Goal: Information Seeking & Learning: Learn about a topic

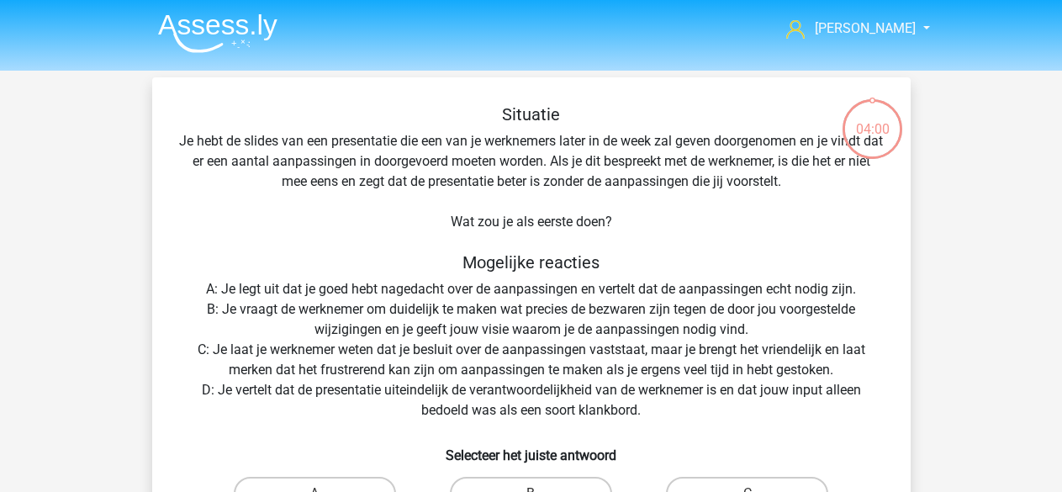
scroll to position [77, 0]
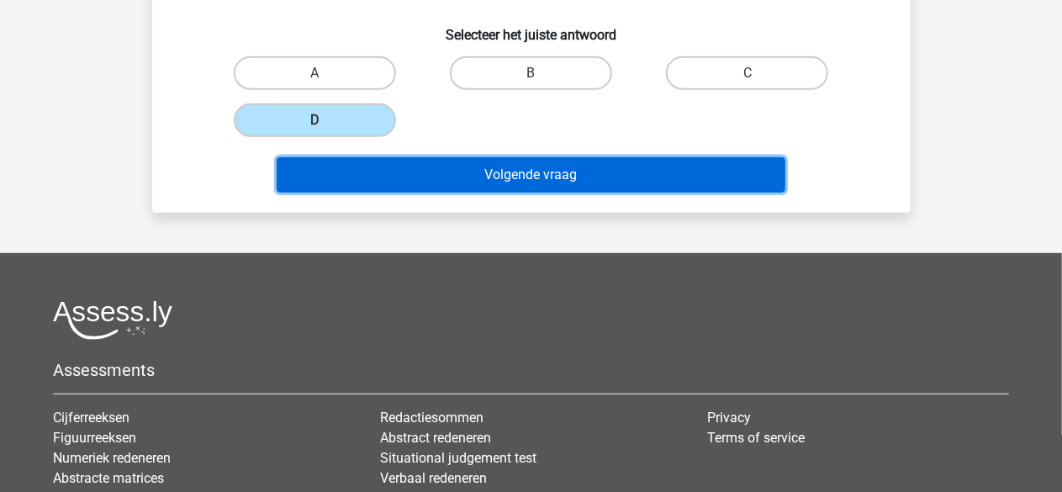
click at [491, 167] on button "Volgende vraag" at bounding box center [531, 174] width 509 height 35
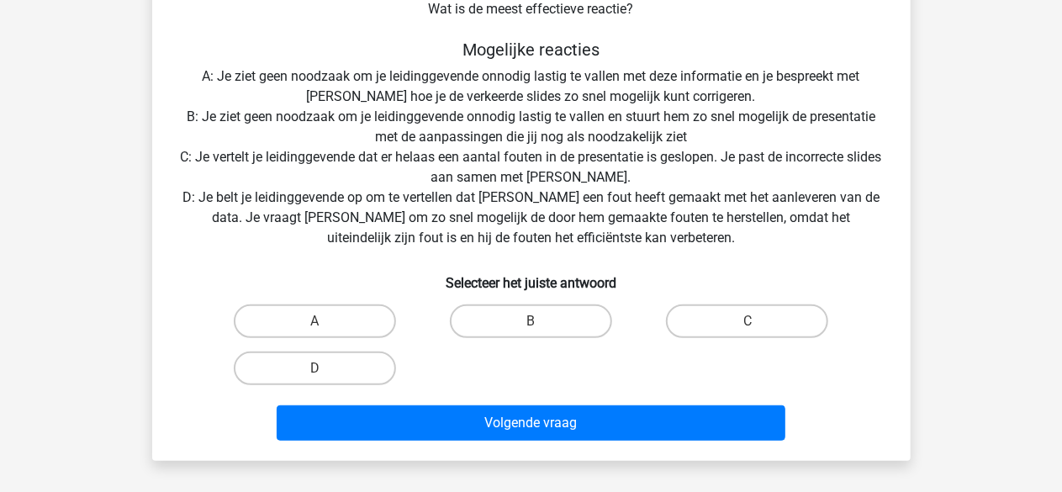
scroll to position [272, 0]
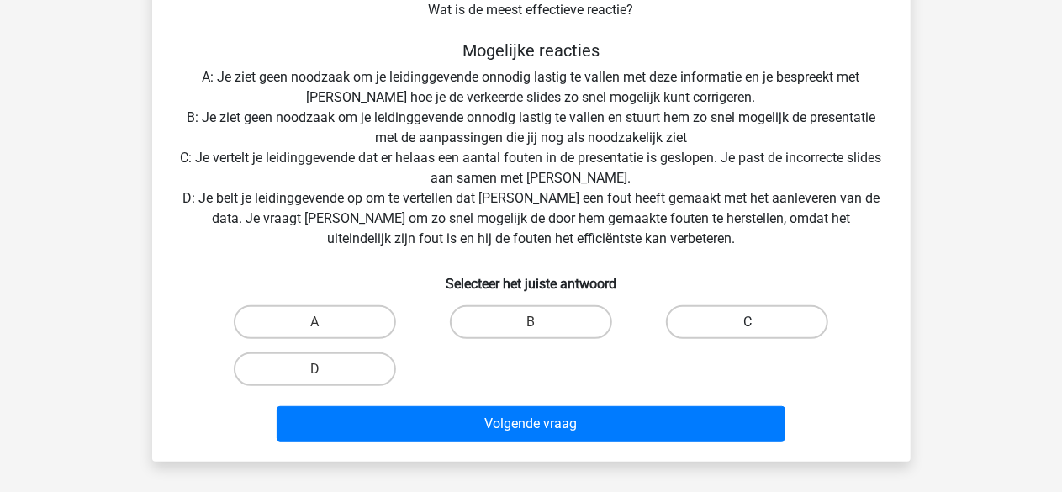
click at [706, 322] on label "C" at bounding box center [747, 322] width 162 height 34
click at [748, 322] on input "C" at bounding box center [753, 327] width 11 height 11
radio input "true"
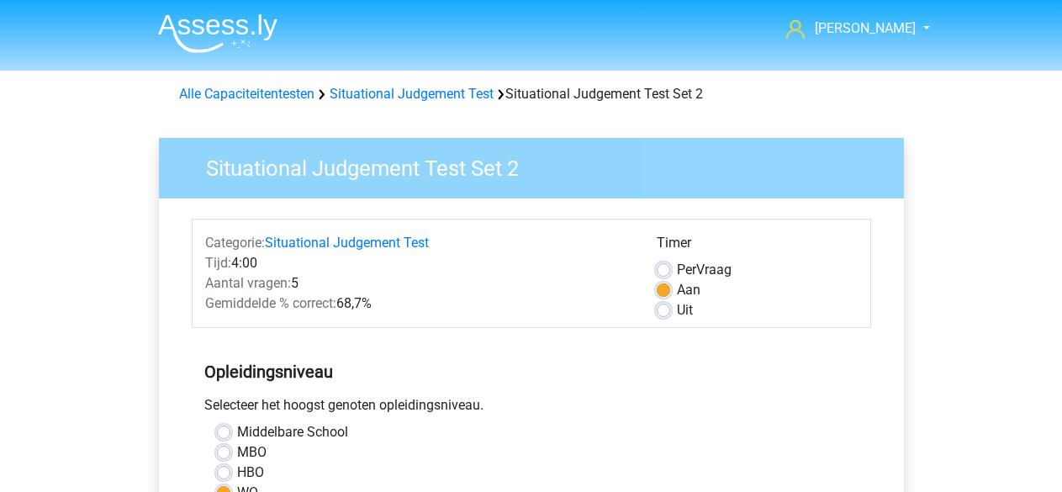
scroll to position [330, 0]
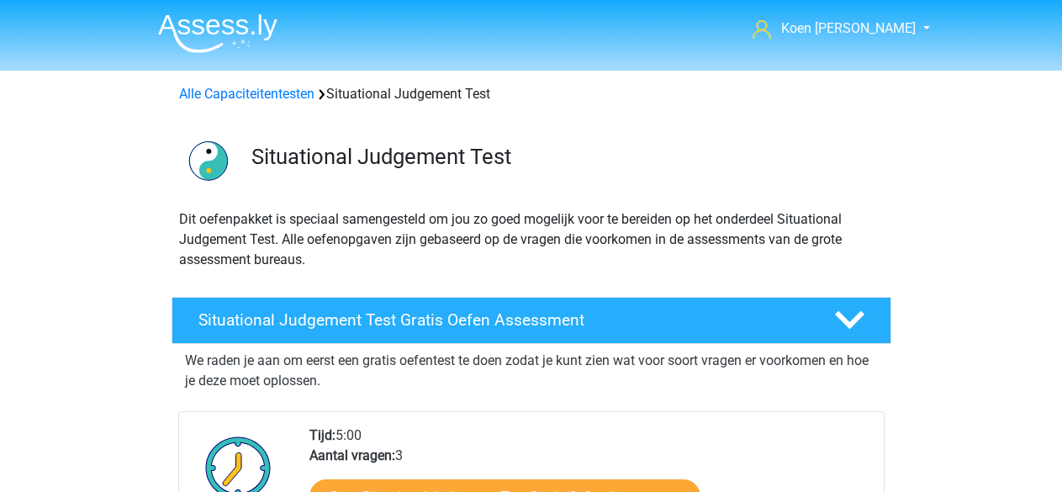
scroll to position [485, 0]
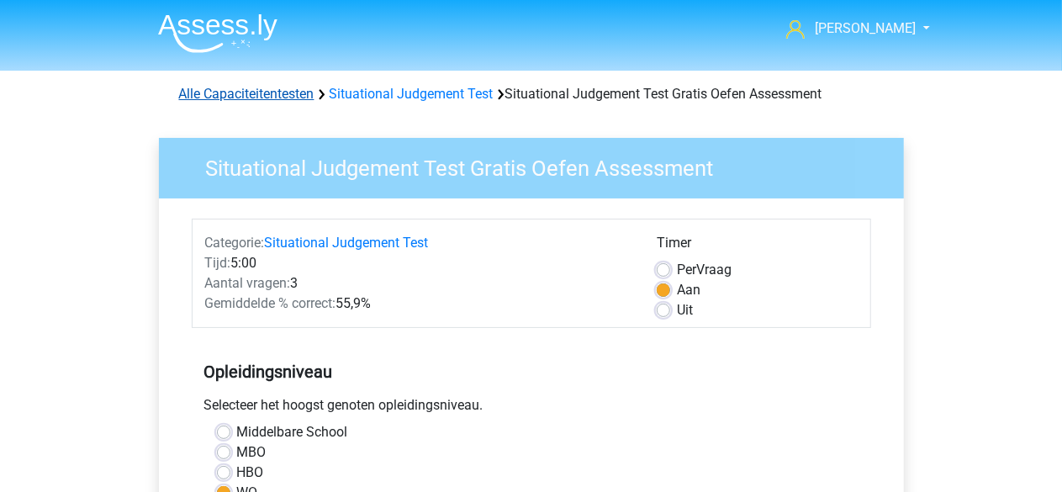
click at [235, 97] on link "Alle Capaciteitentesten" at bounding box center [246, 94] width 135 height 16
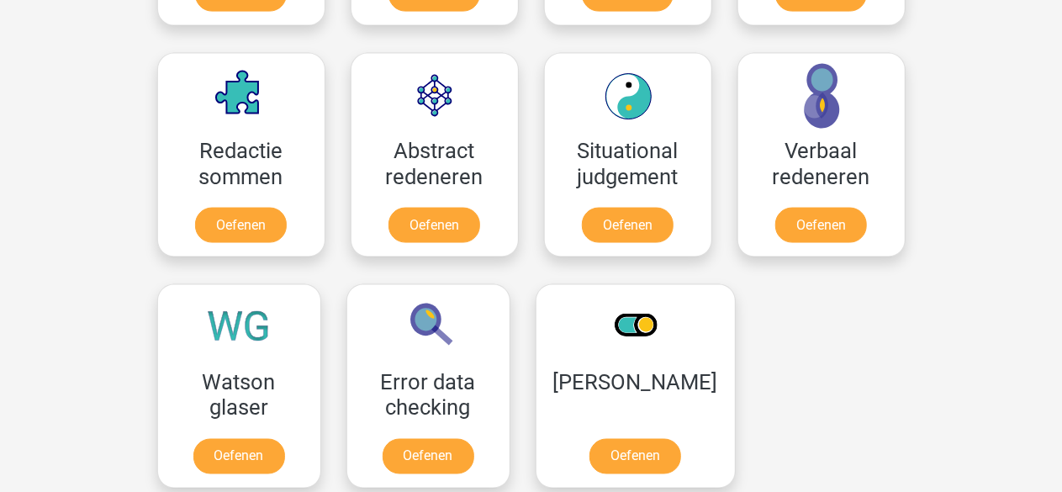
scroll to position [1198, 0]
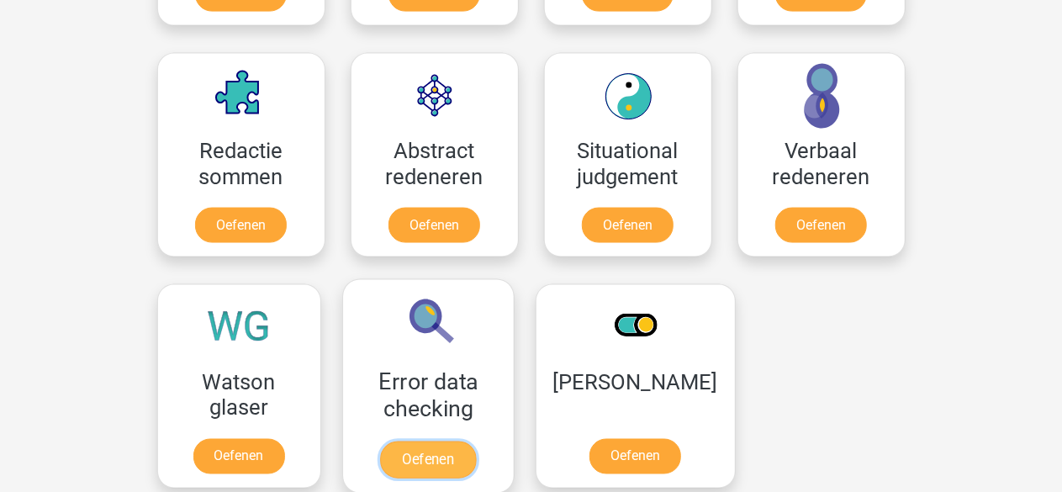
click at [427, 450] on link "Oefenen" at bounding box center [428, 459] width 96 height 37
